Goal: Check status: Check status

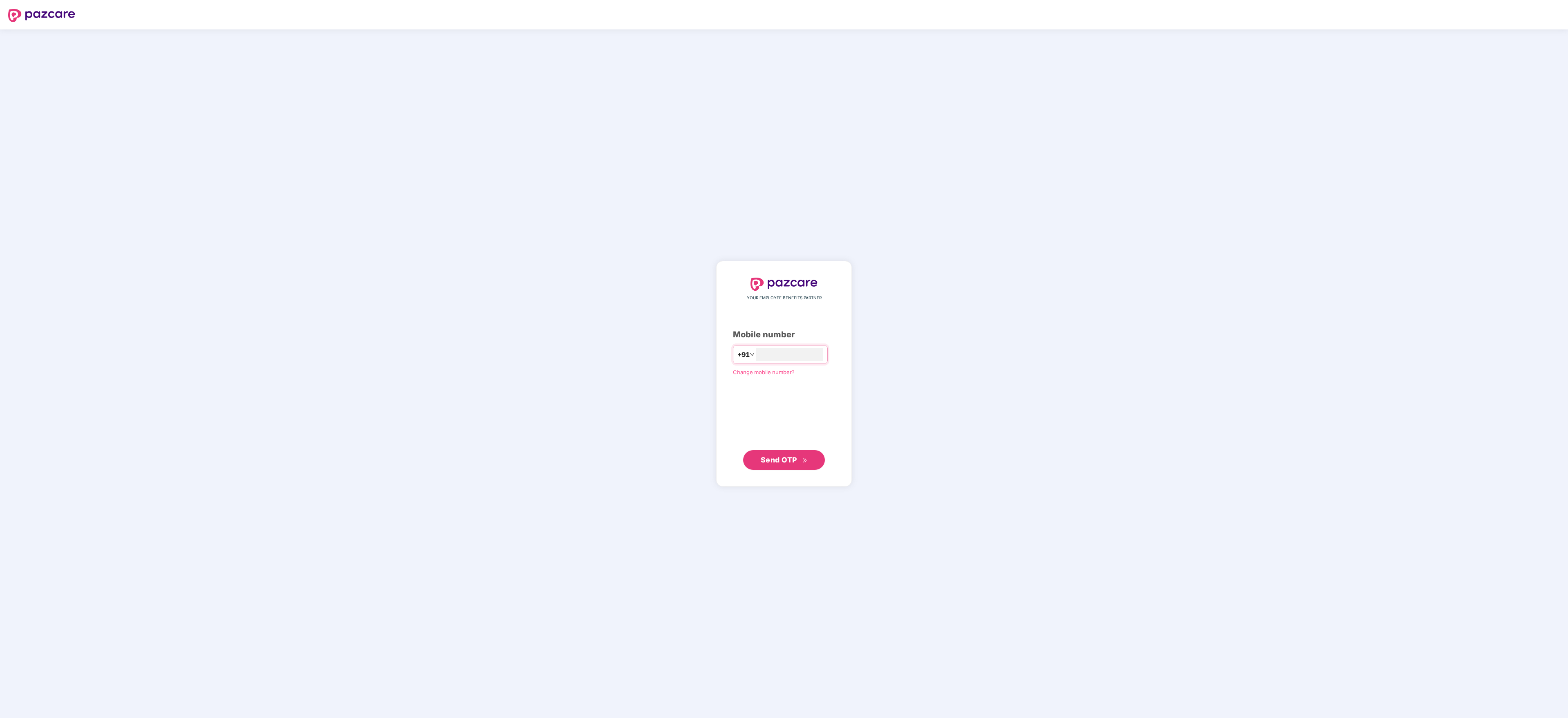
type input "**********"
click at [793, 457] on span "Send OTP" at bounding box center [779, 459] width 37 height 9
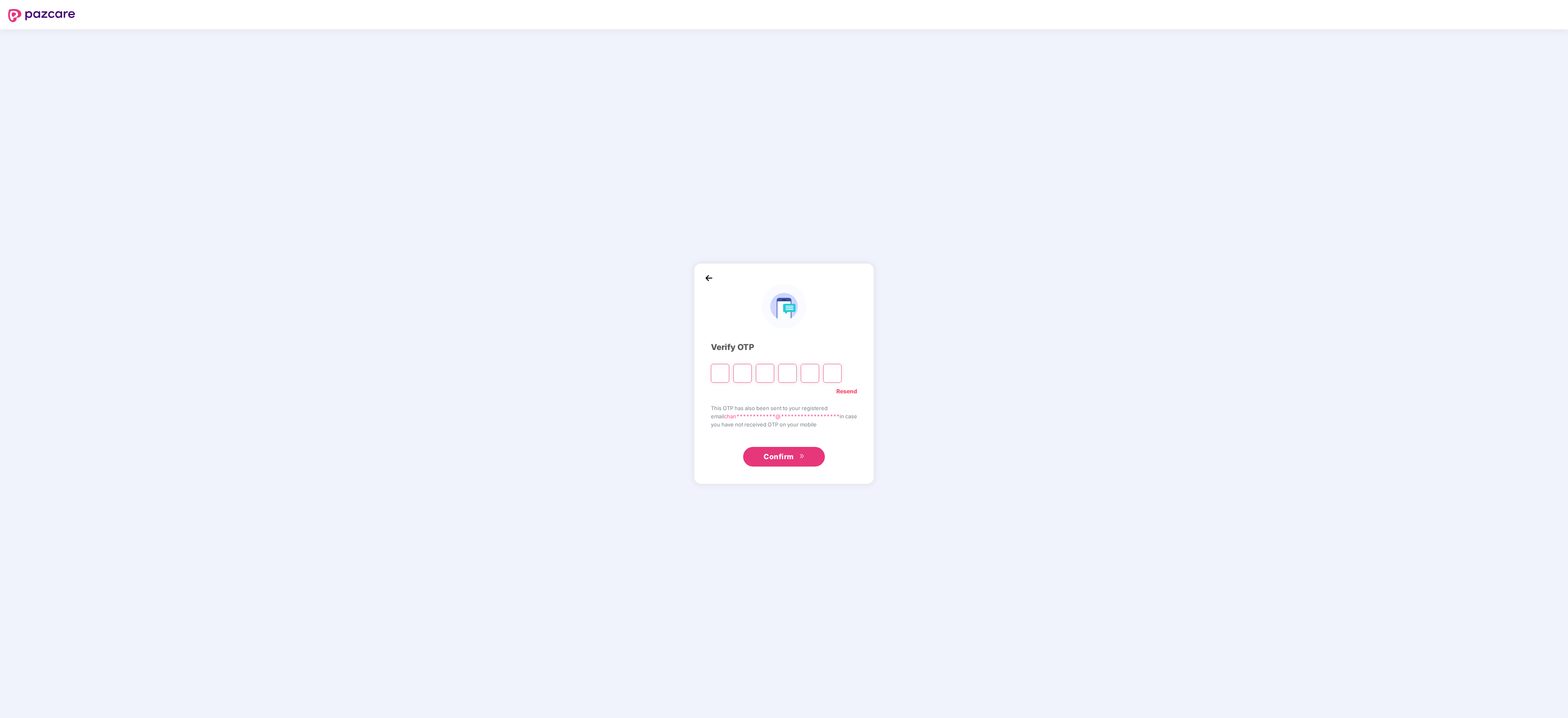
type input "*"
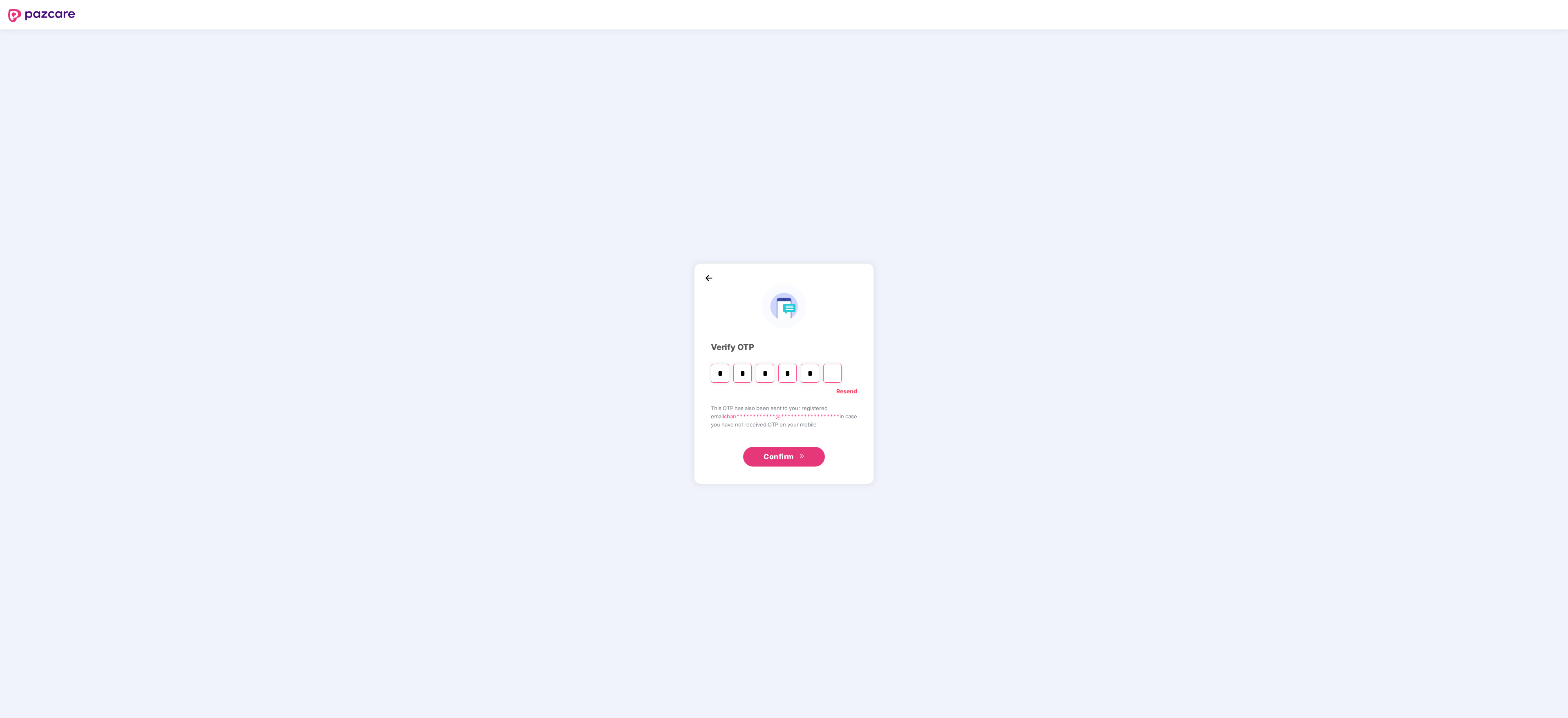
type input "*"
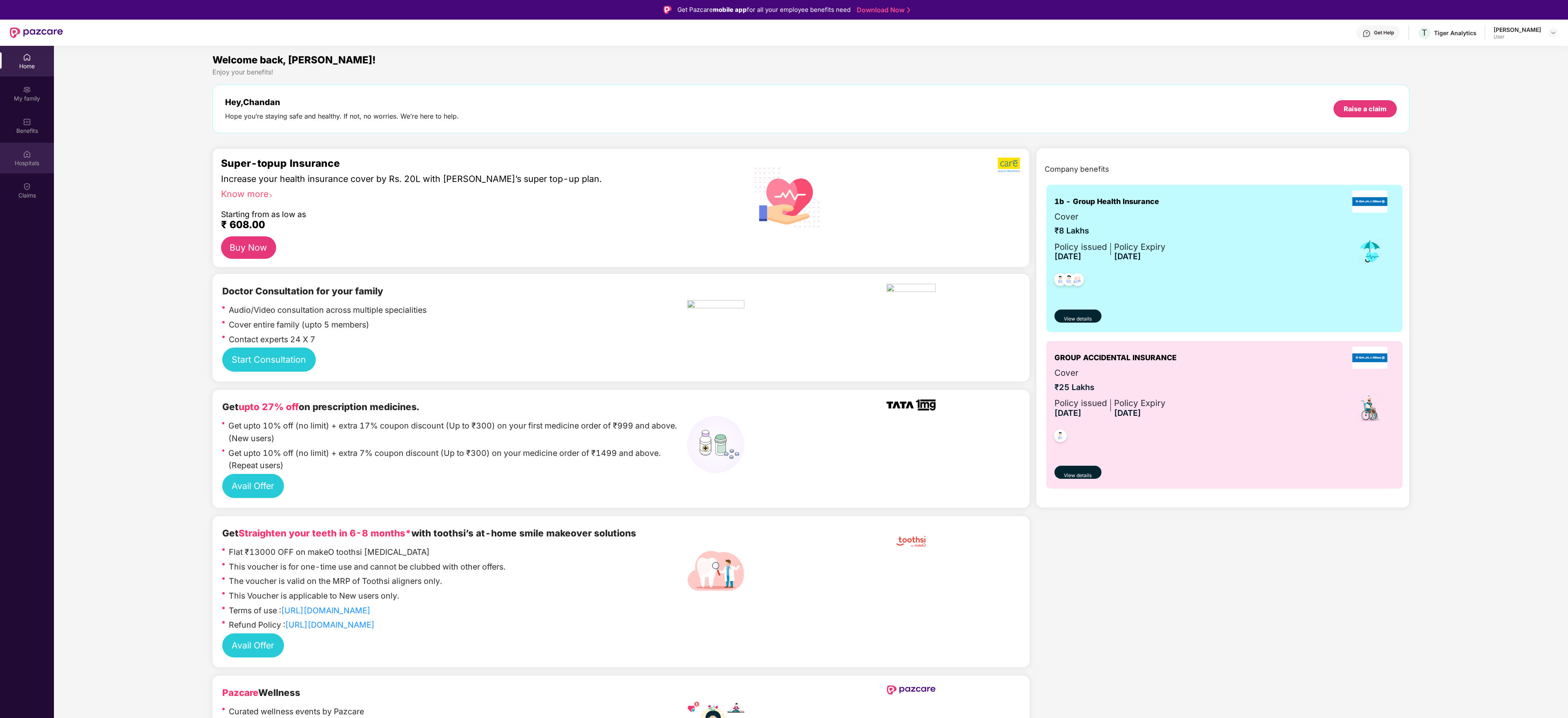
click at [36, 164] on div "Hospitals" at bounding box center [27, 163] width 54 height 8
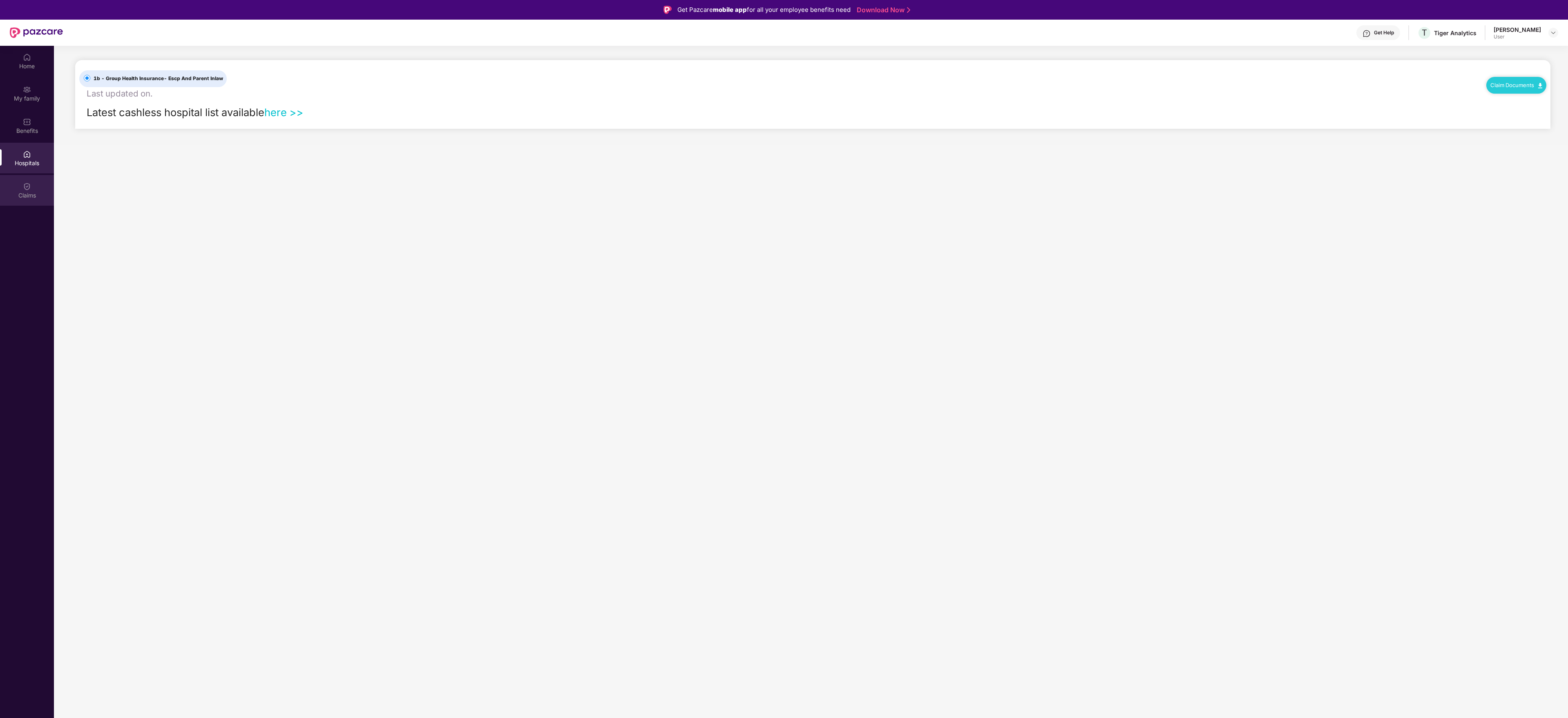
click at [34, 203] on div "Claims" at bounding box center [27, 190] width 54 height 30
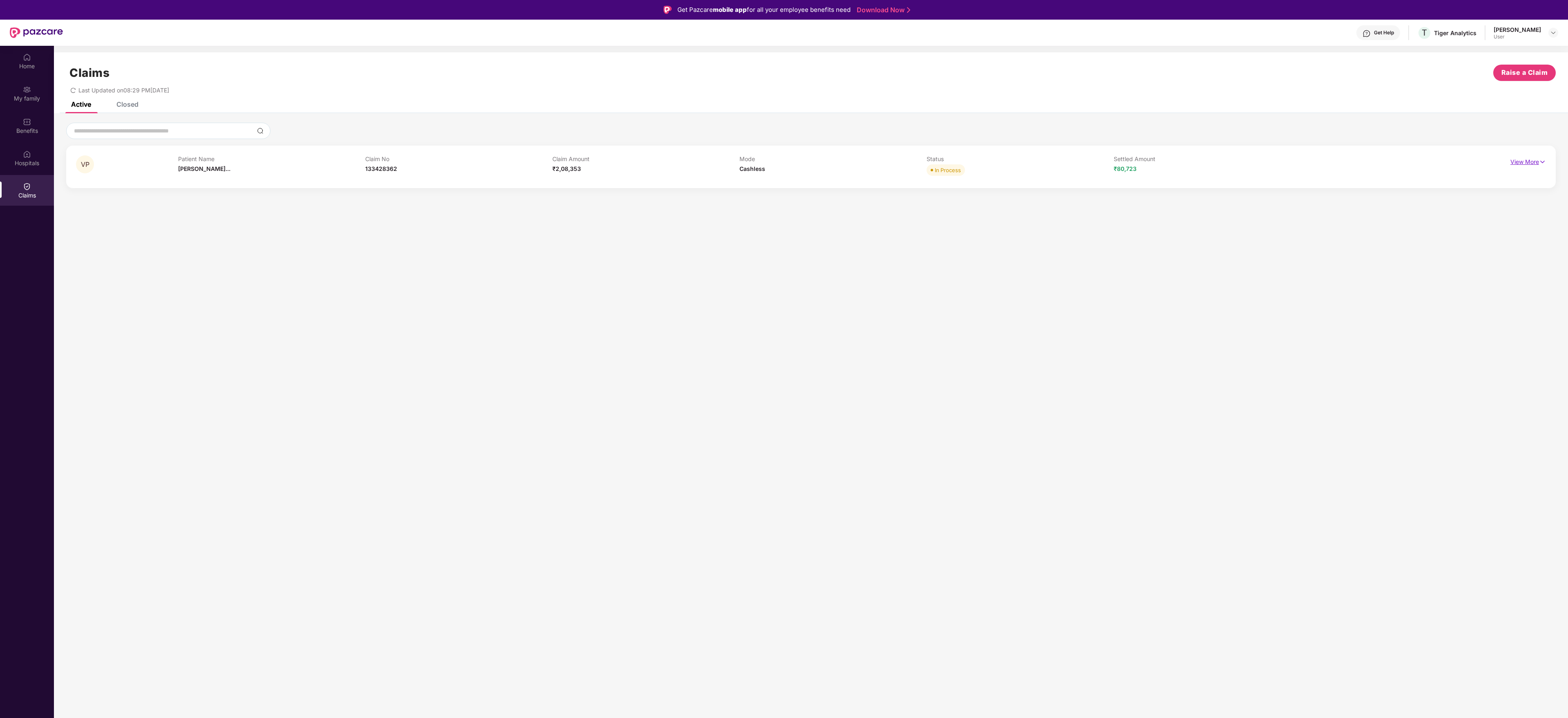
click at [1529, 166] on div "View More" at bounding box center [1528, 161] width 35 height 13
click at [1522, 162] on p "View More" at bounding box center [1528, 161] width 35 height 11
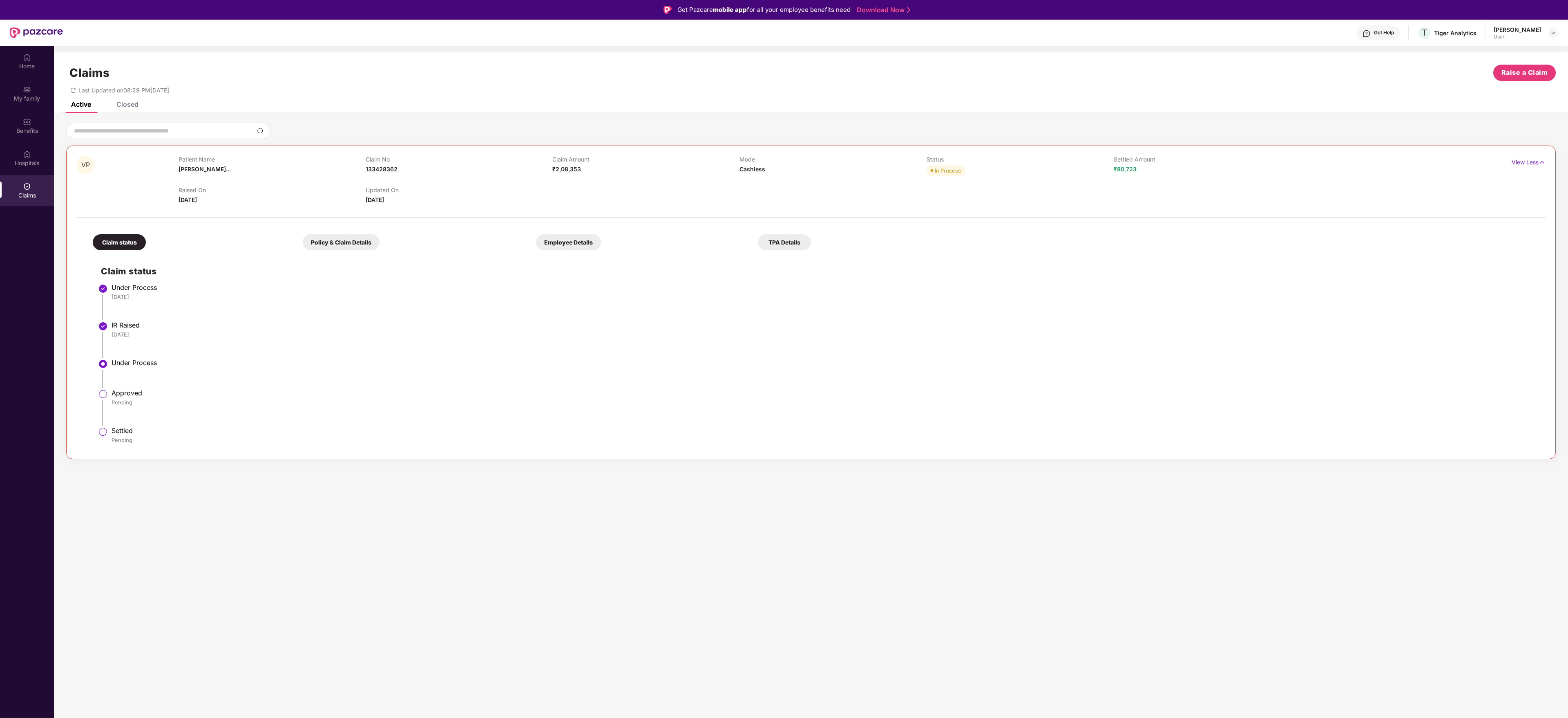
click at [785, 248] on div "TPA Details" at bounding box center [784, 242] width 53 height 16
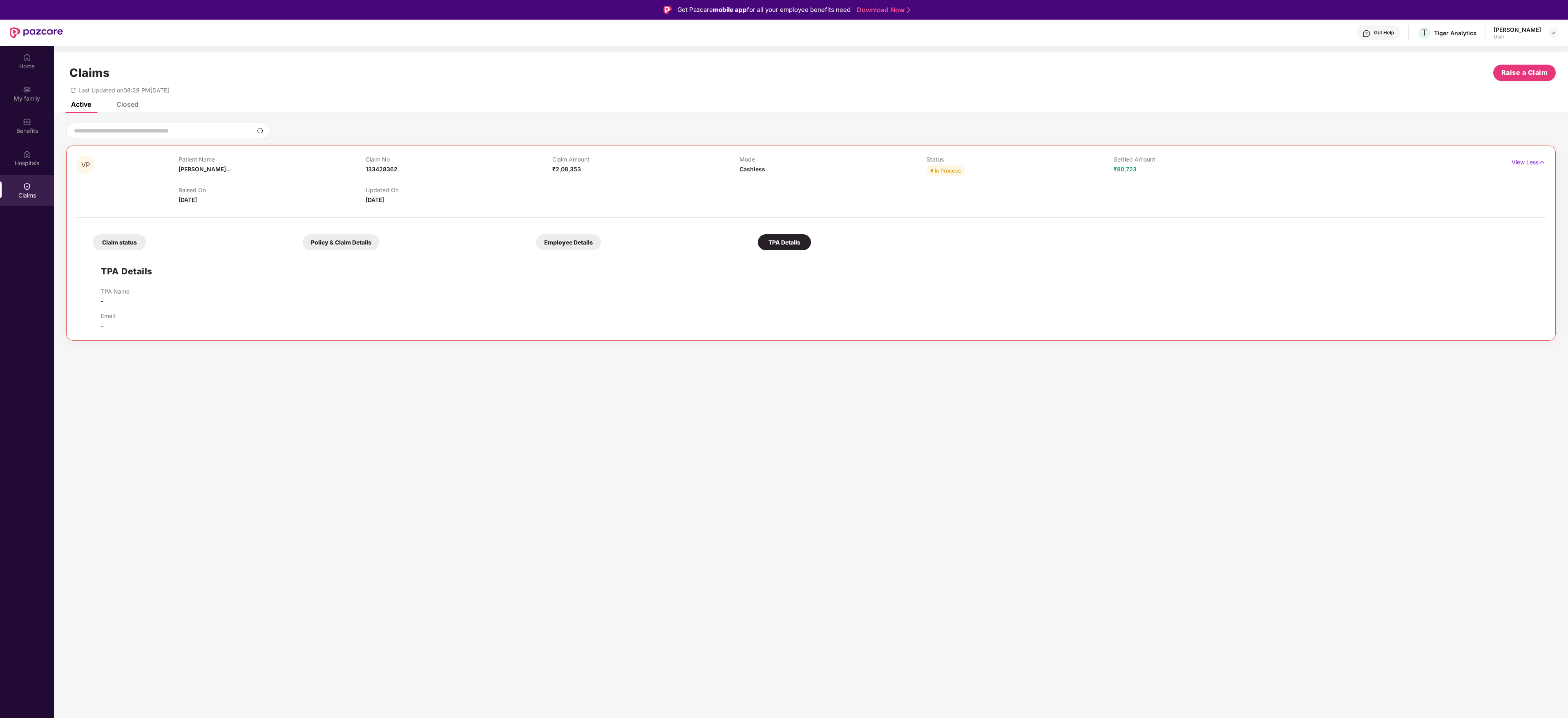
click at [785, 248] on div "TPA Details" at bounding box center [784, 242] width 53 height 16
click at [562, 242] on div "Employee Details" at bounding box center [569, 242] width 65 height 16
click at [327, 245] on div "Policy & Claim Details" at bounding box center [341, 242] width 77 height 16
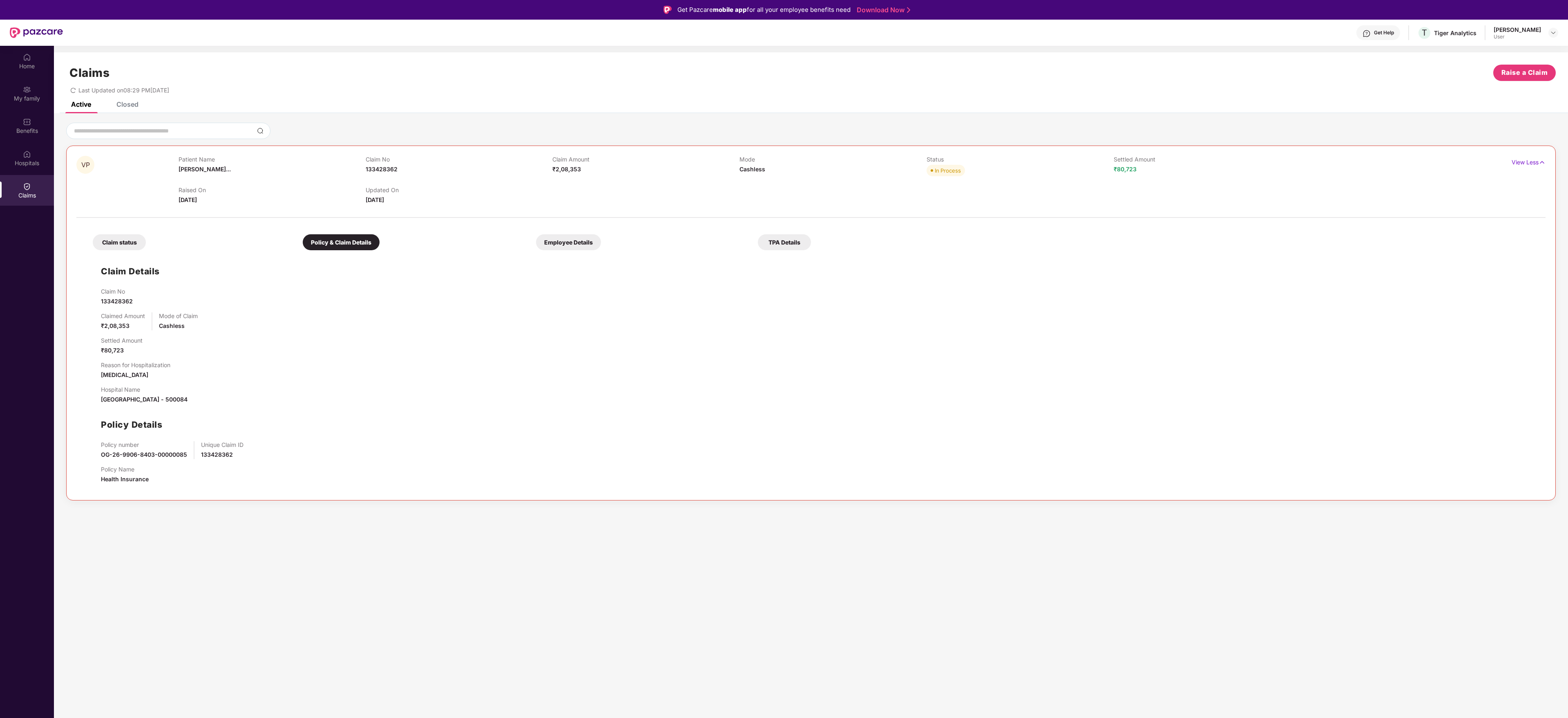
click at [122, 242] on div "Claim status" at bounding box center [119, 242] width 53 height 16
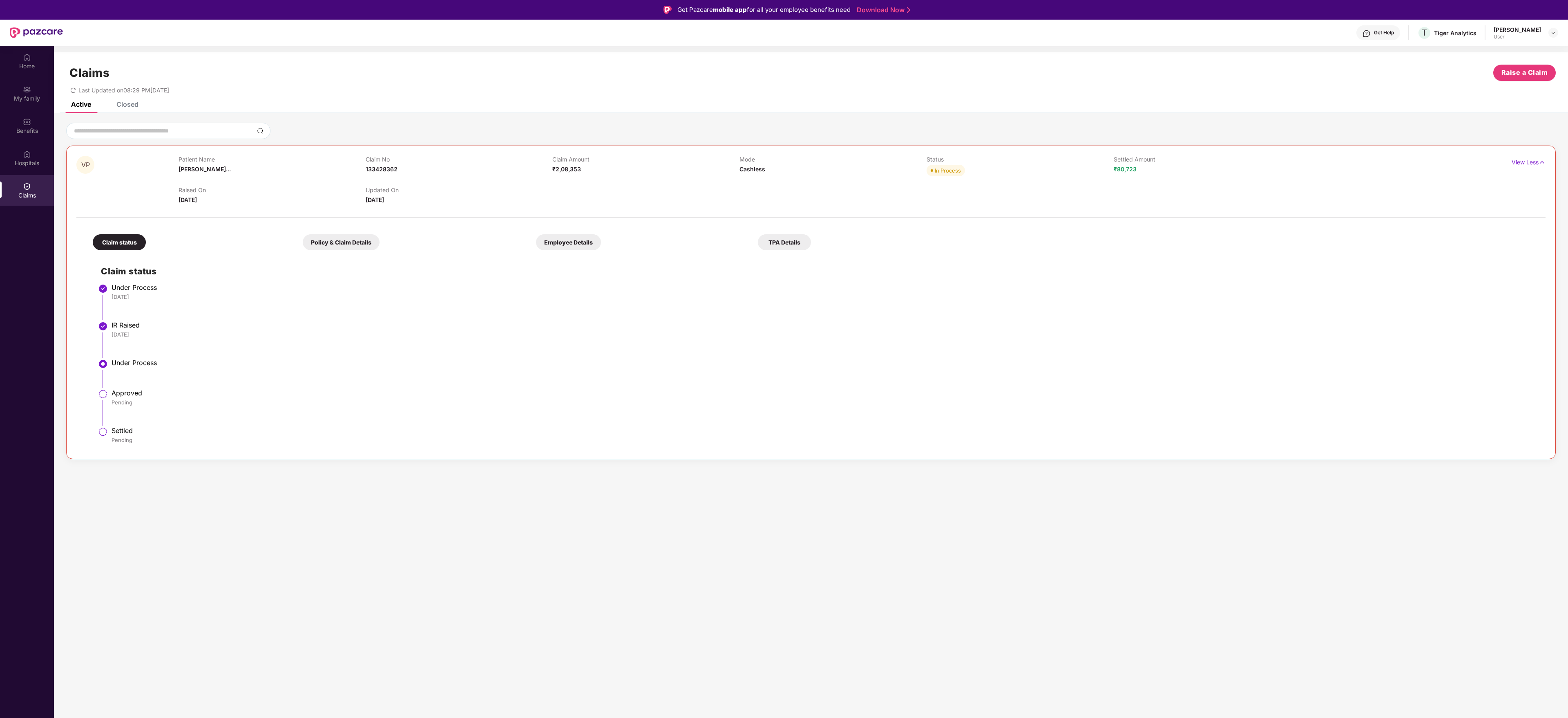
click at [132, 104] on div "Closed" at bounding box center [127, 104] width 22 height 8
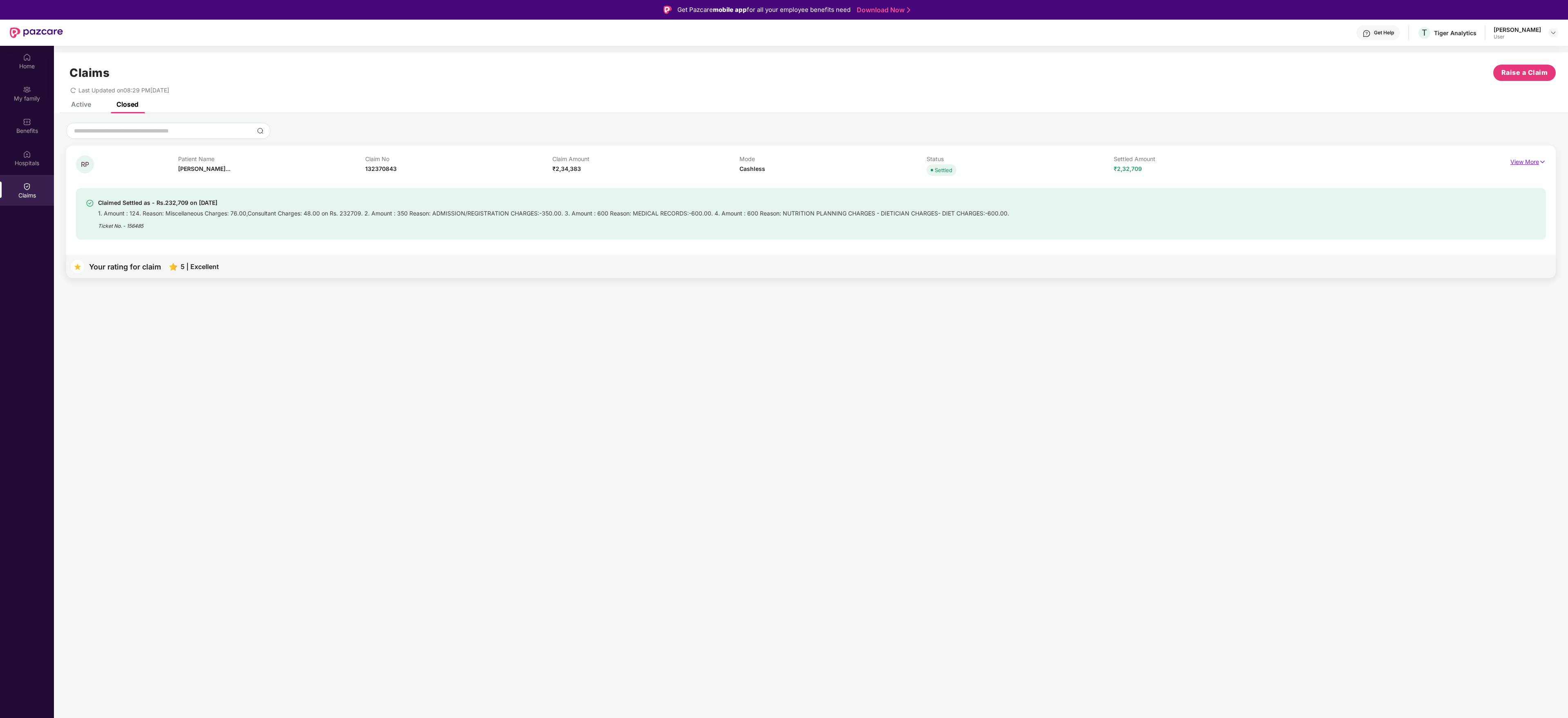
click at [1532, 161] on p "View More" at bounding box center [1528, 161] width 35 height 11
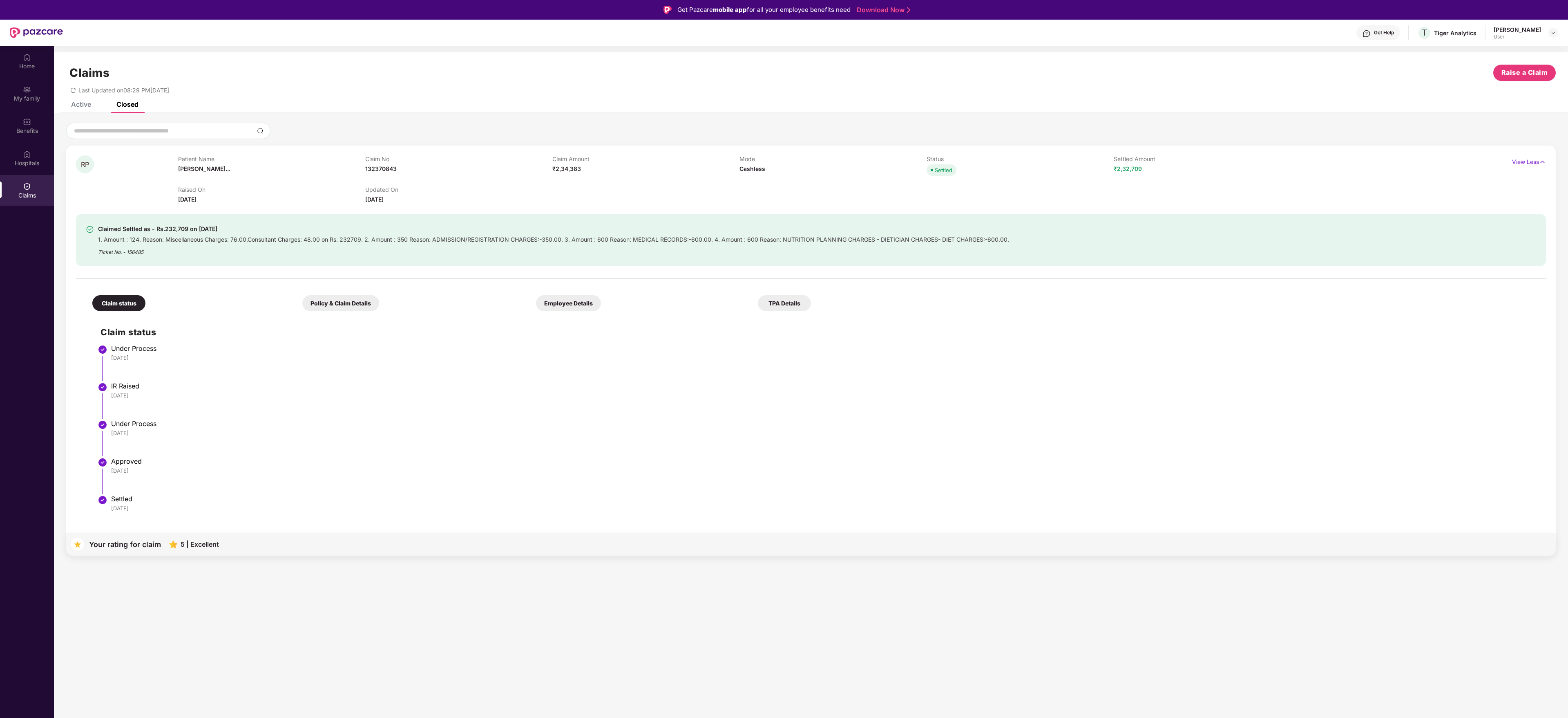
click at [83, 105] on div "Active" at bounding box center [81, 104] width 20 height 8
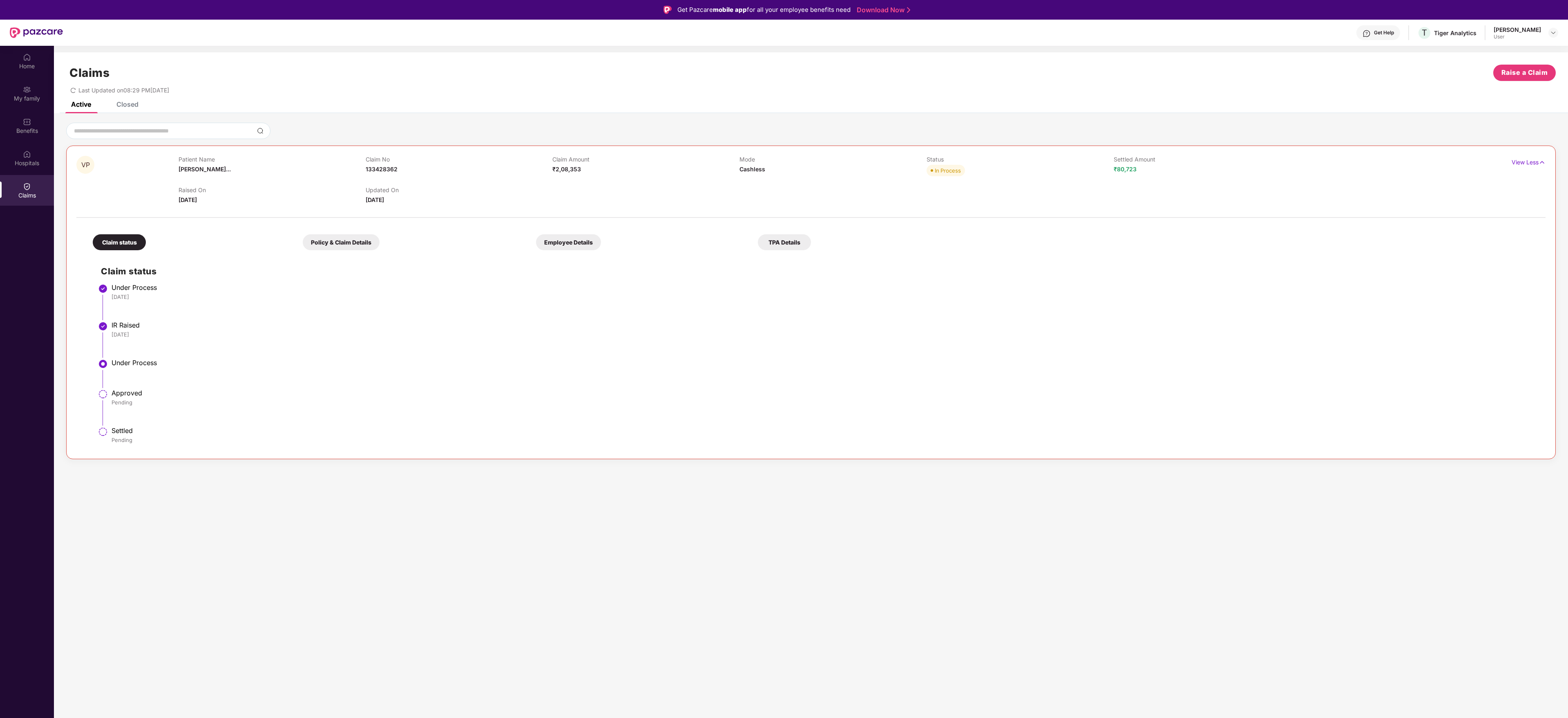
click at [107, 109] on div "Closed" at bounding box center [121, 104] width 34 height 18
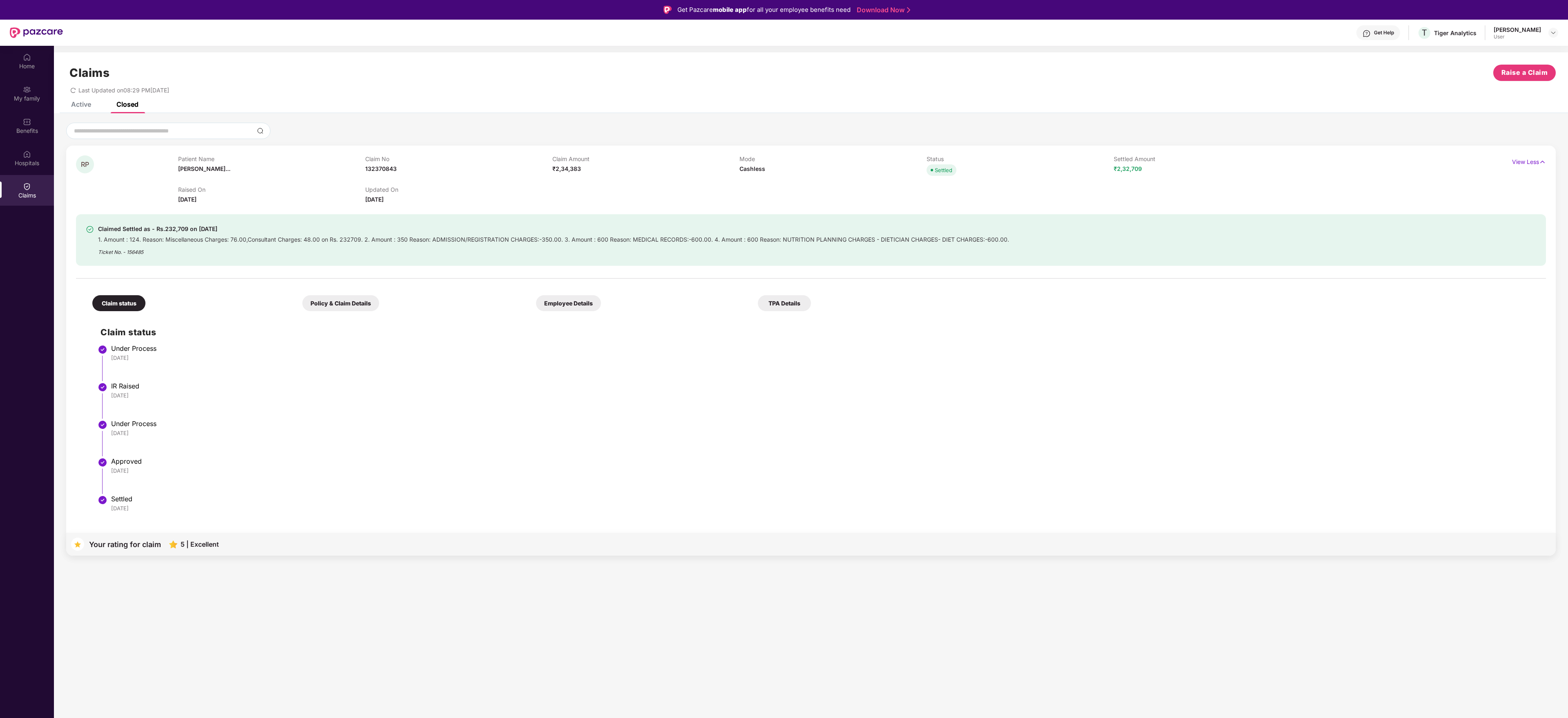
drag, startPoint x: 747, startPoint y: 156, endPoint x: 881, endPoint y: 206, distance: 143.0
click at [881, 206] on div "RP Patient Name Rajendra Pras... Claim No 132370843 Claim Amount ₹2,34,383 Mode…" at bounding box center [811, 336] width 1470 height 362
click at [881, 206] on div "Claimed Settled as - Rs.232,709 on 25 July 2025 1. Amount : 124. Reason: Miscel…" at bounding box center [811, 234] width 1470 height 62
click at [1550, 33] on img at bounding box center [1553, 32] width 7 height 7
